Goal: Task Accomplishment & Management: Use online tool/utility

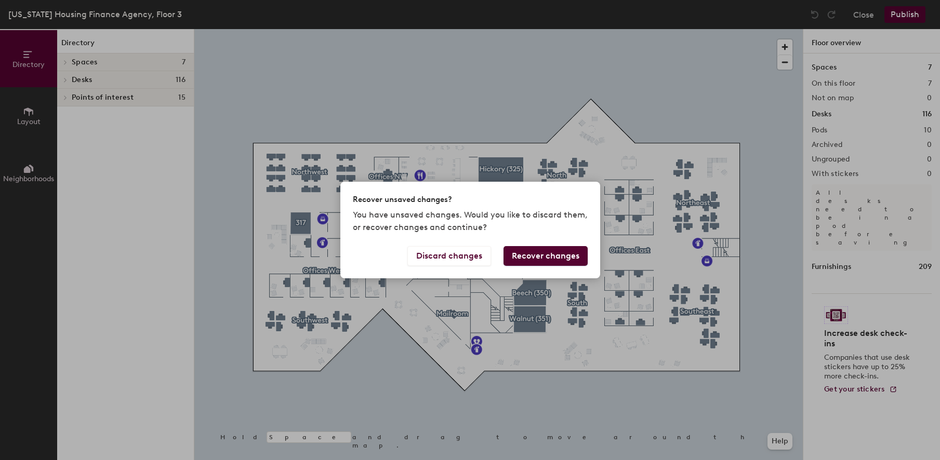
click at [384, 99] on div "Recover unsaved changes? You have unsaved changes. Would you like to discard th…" at bounding box center [470, 230] width 940 height 460
click at [563, 258] on button "Recover changes" at bounding box center [545, 256] width 84 height 20
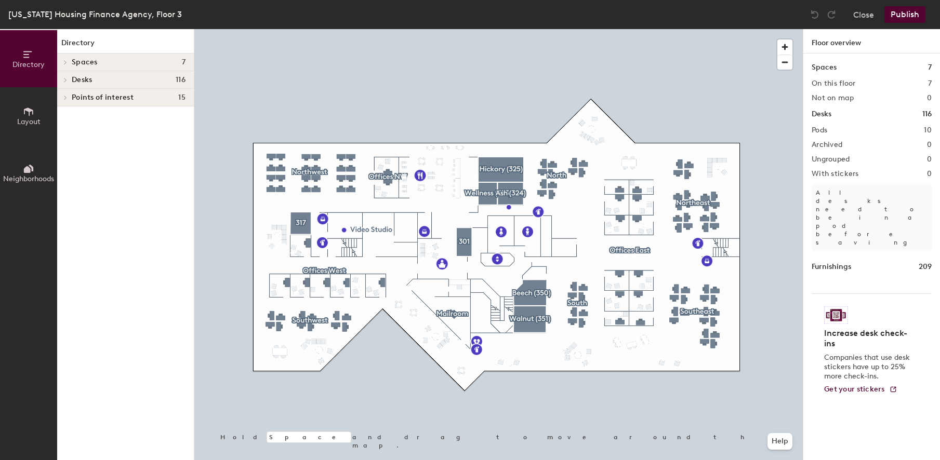
click at [66, 96] on icon at bounding box center [65, 97] width 4 height 5
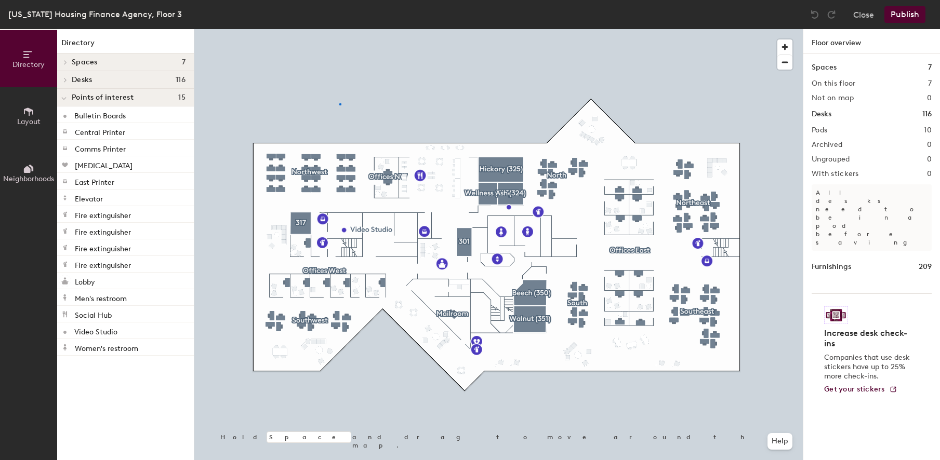
click at [339, 29] on div at bounding box center [498, 29] width 608 height 0
